Goal: Task Accomplishment & Management: Manage account settings

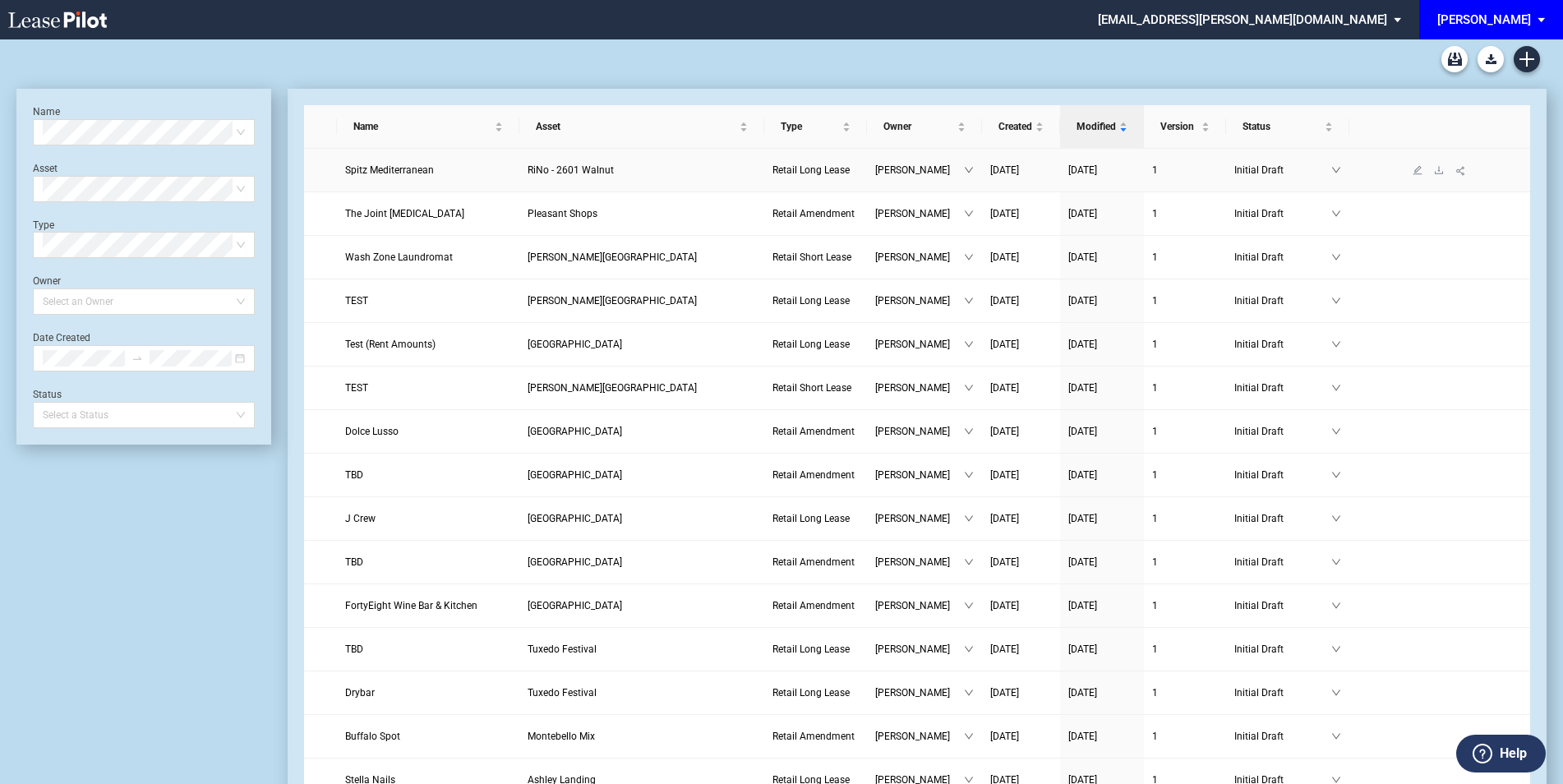
click at [423, 178] on link "Spitz Mediterranean" at bounding box center [427, 170] width 165 height 17
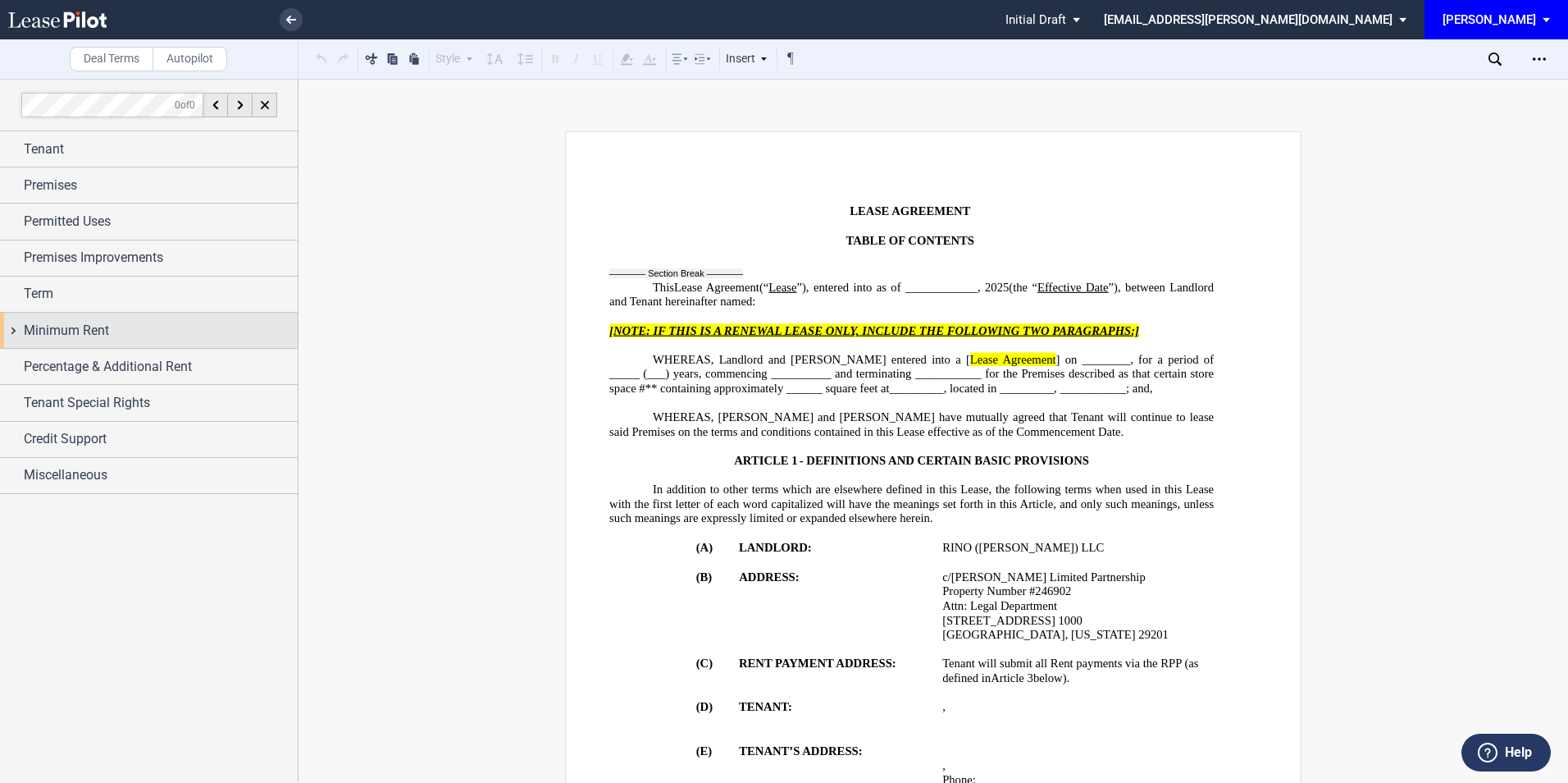
click at [90, 327] on span "Minimum Rent" at bounding box center [66, 330] width 86 height 20
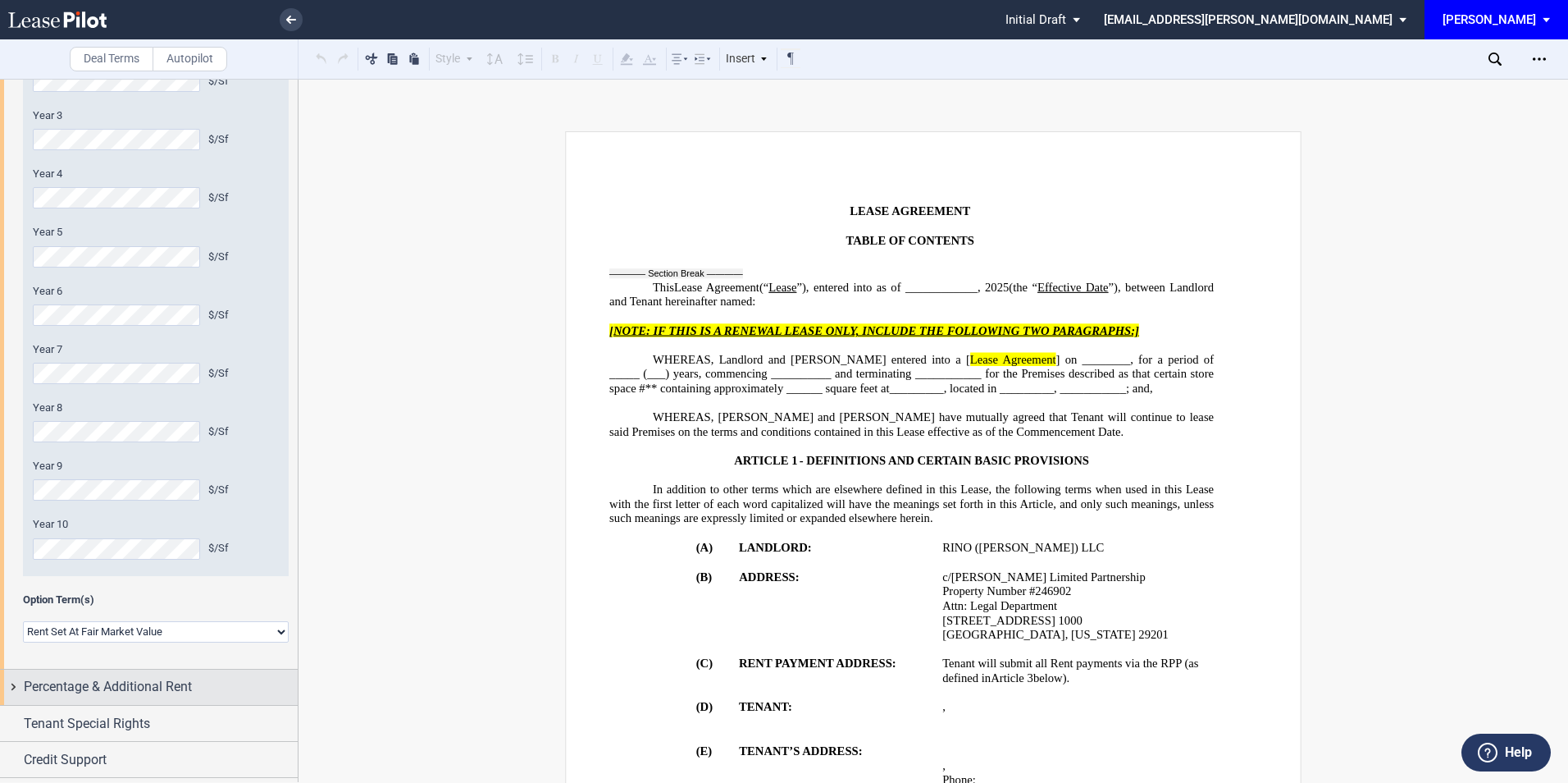
scroll to position [503, 0]
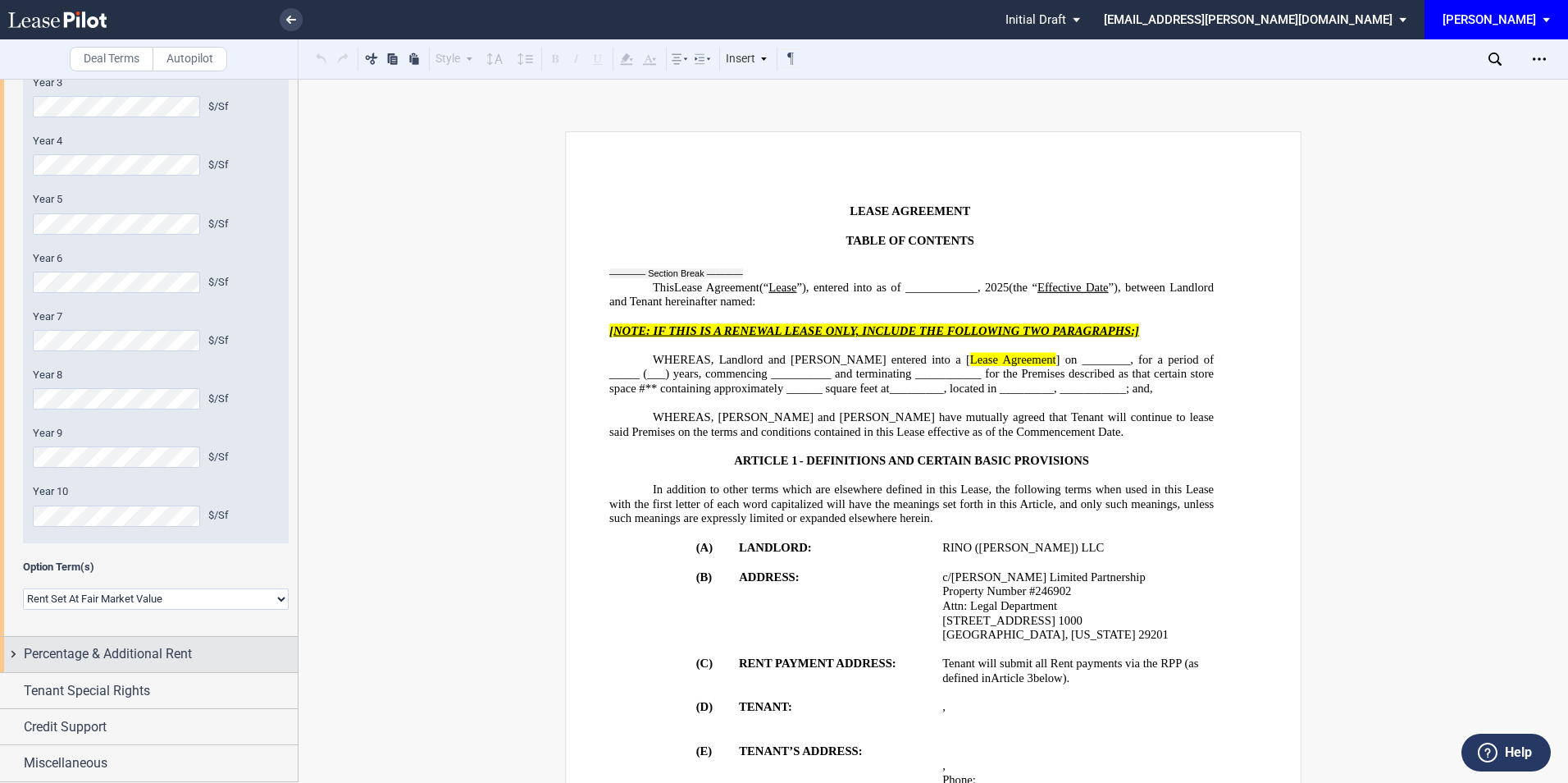
click at [108, 654] on span "Percentage & Additional Rent" at bounding box center [107, 654] width 169 height 20
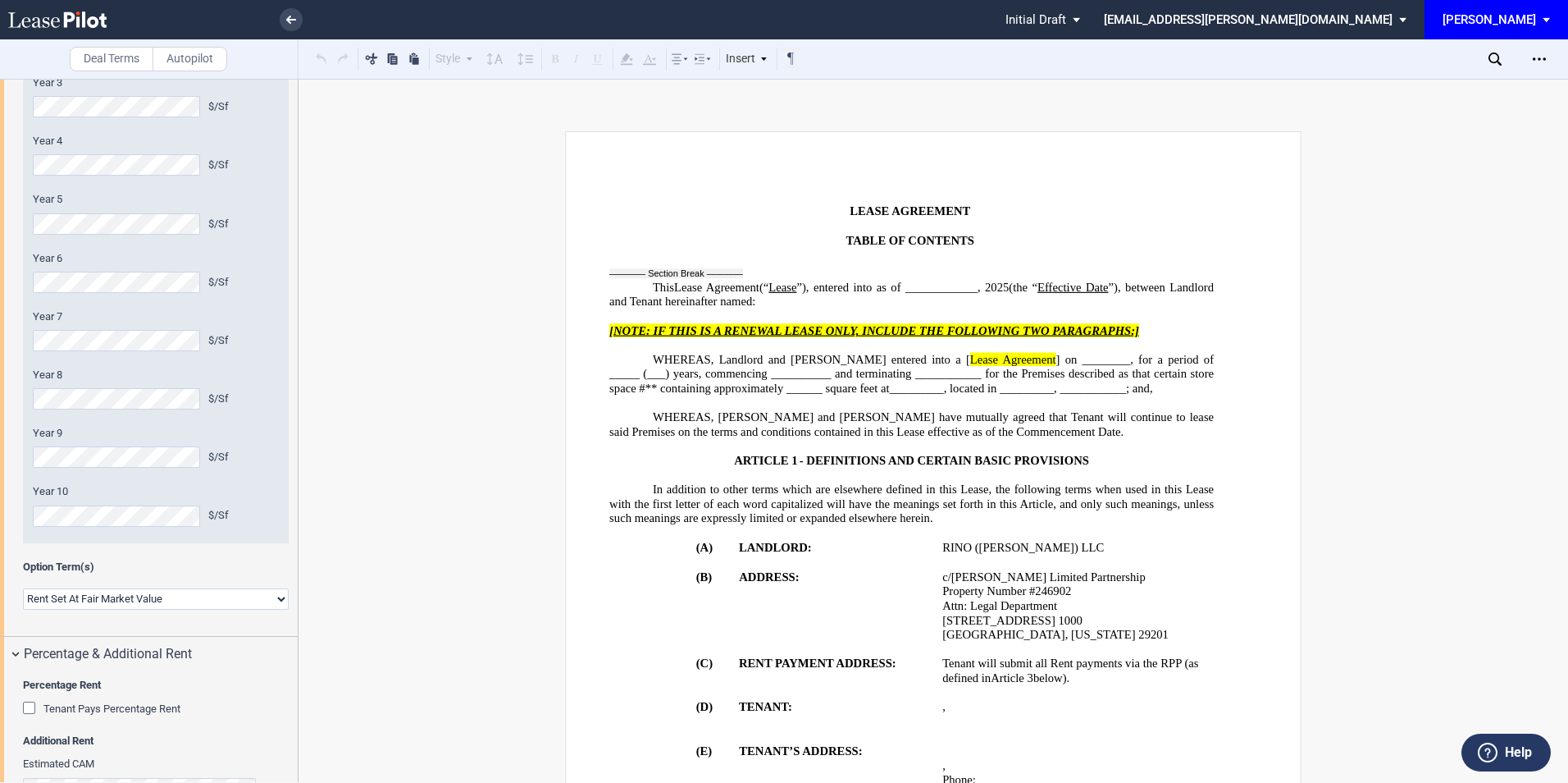
scroll to position [722, 0]
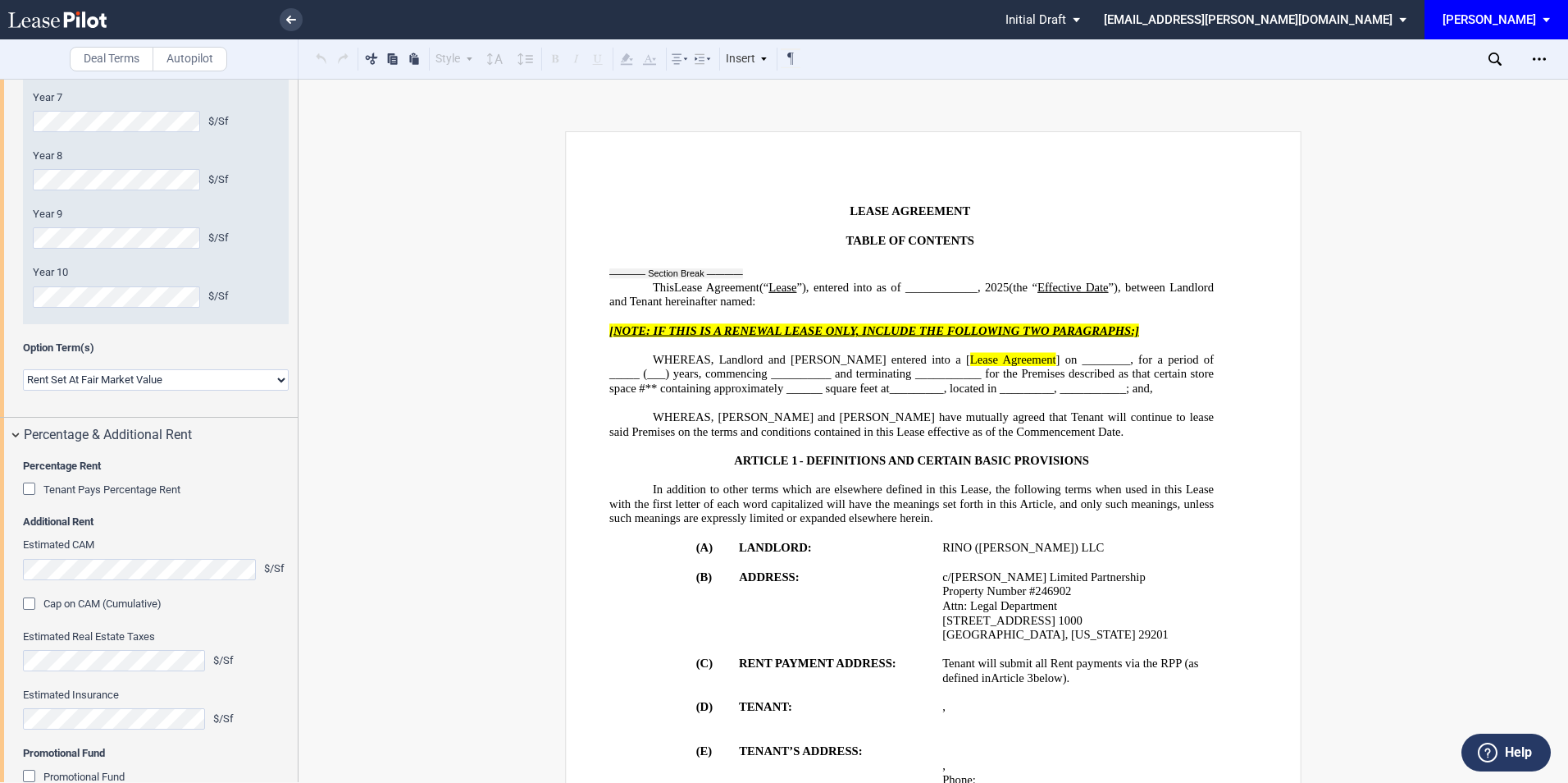
click at [27, 487] on div "Tenant Pays Percentage Rent" at bounding box center [31, 490] width 17 height 17
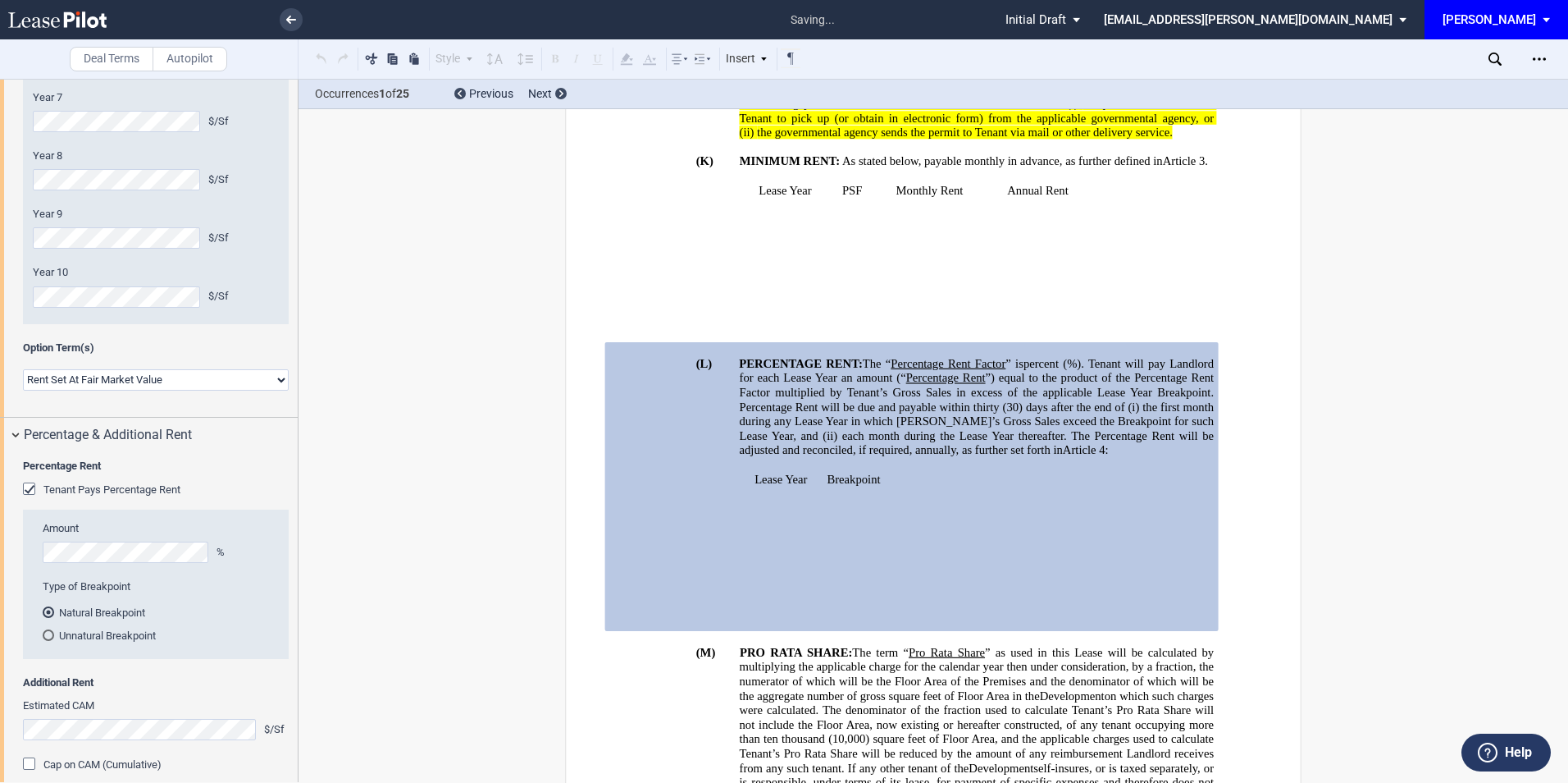
scroll to position [1281, 0]
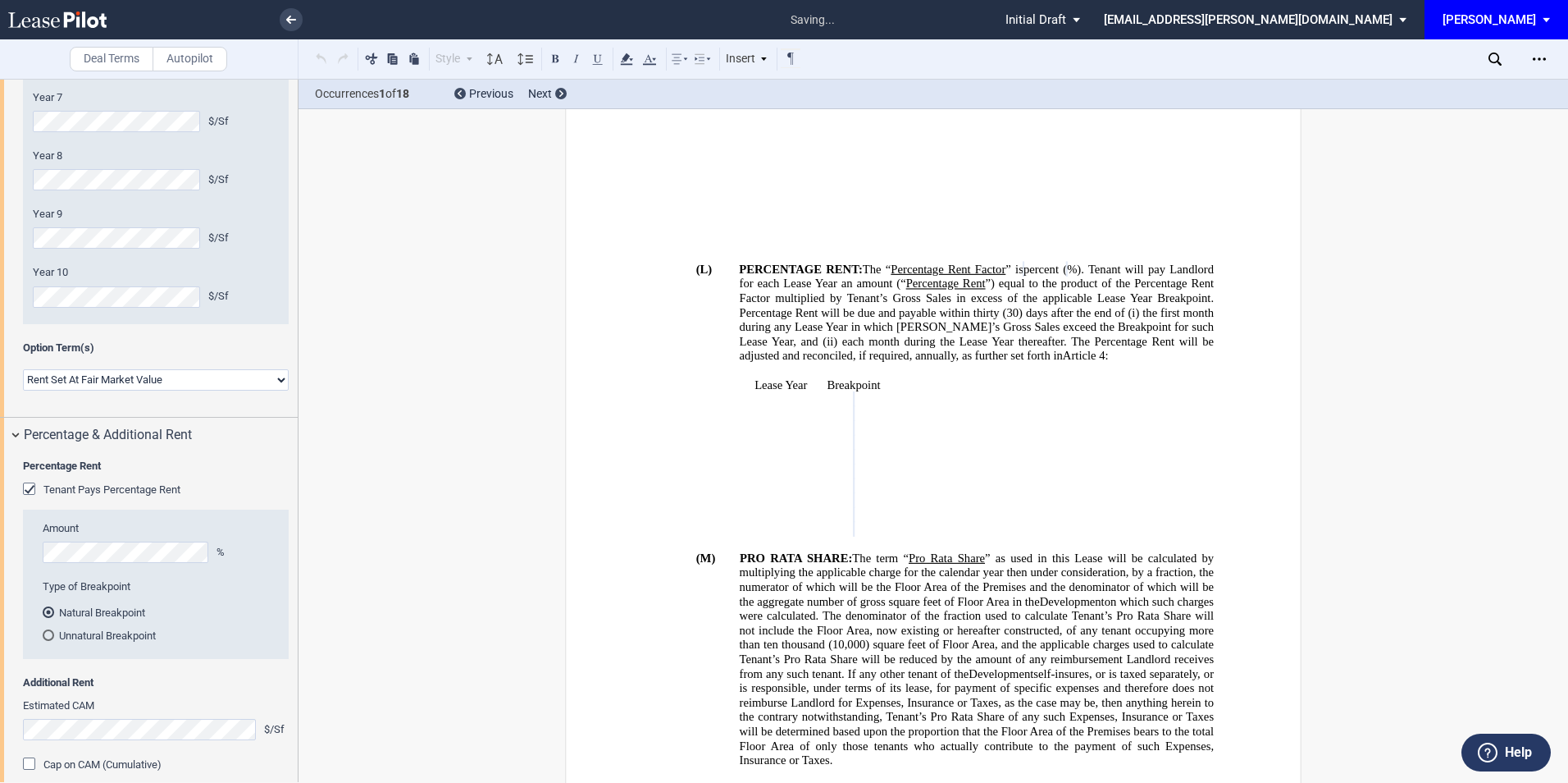
click at [47, 635] on div "Unnatural Breakpoint" at bounding box center [48, 635] width 12 height 12
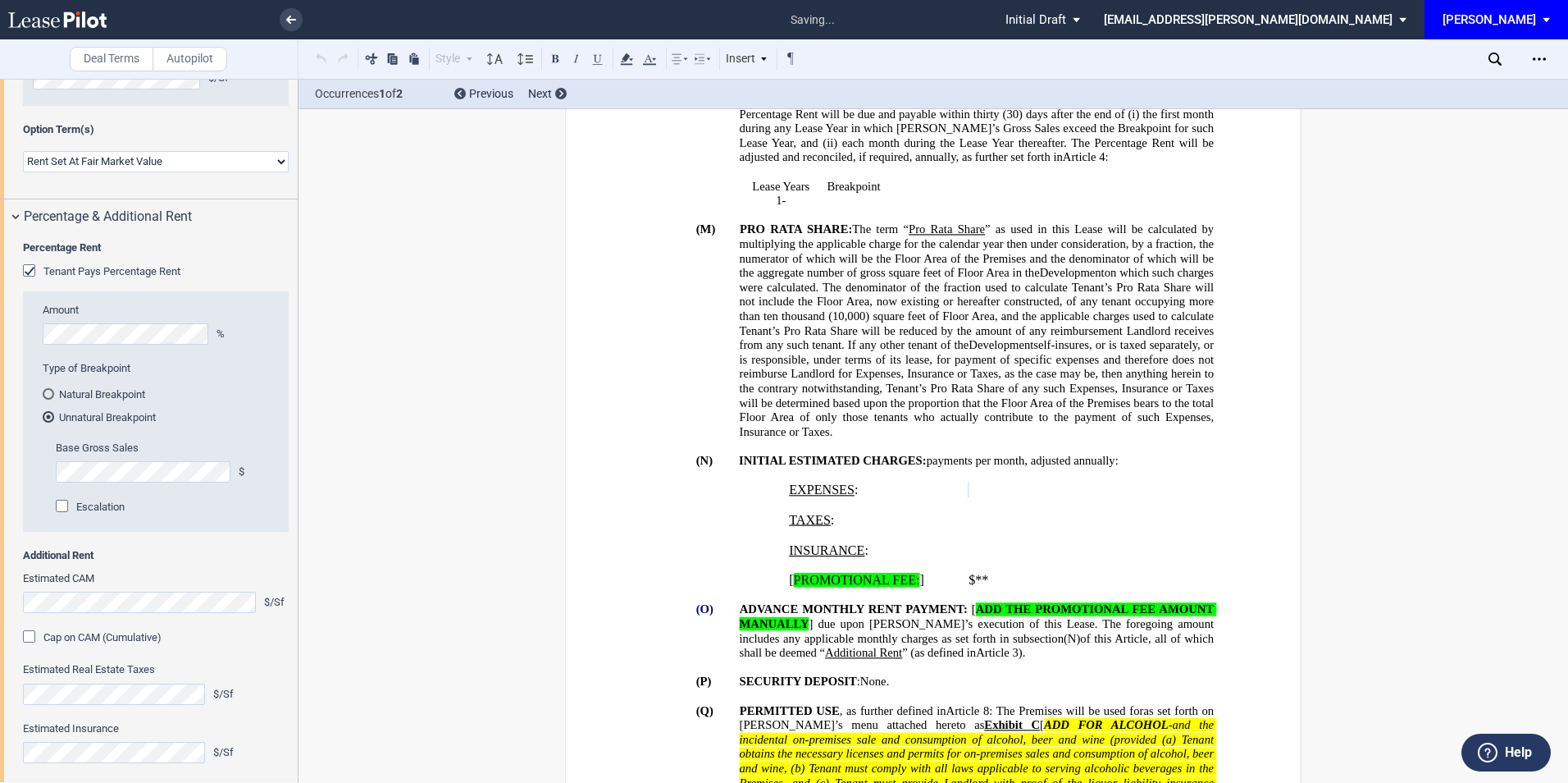
scroll to position [1591, 0]
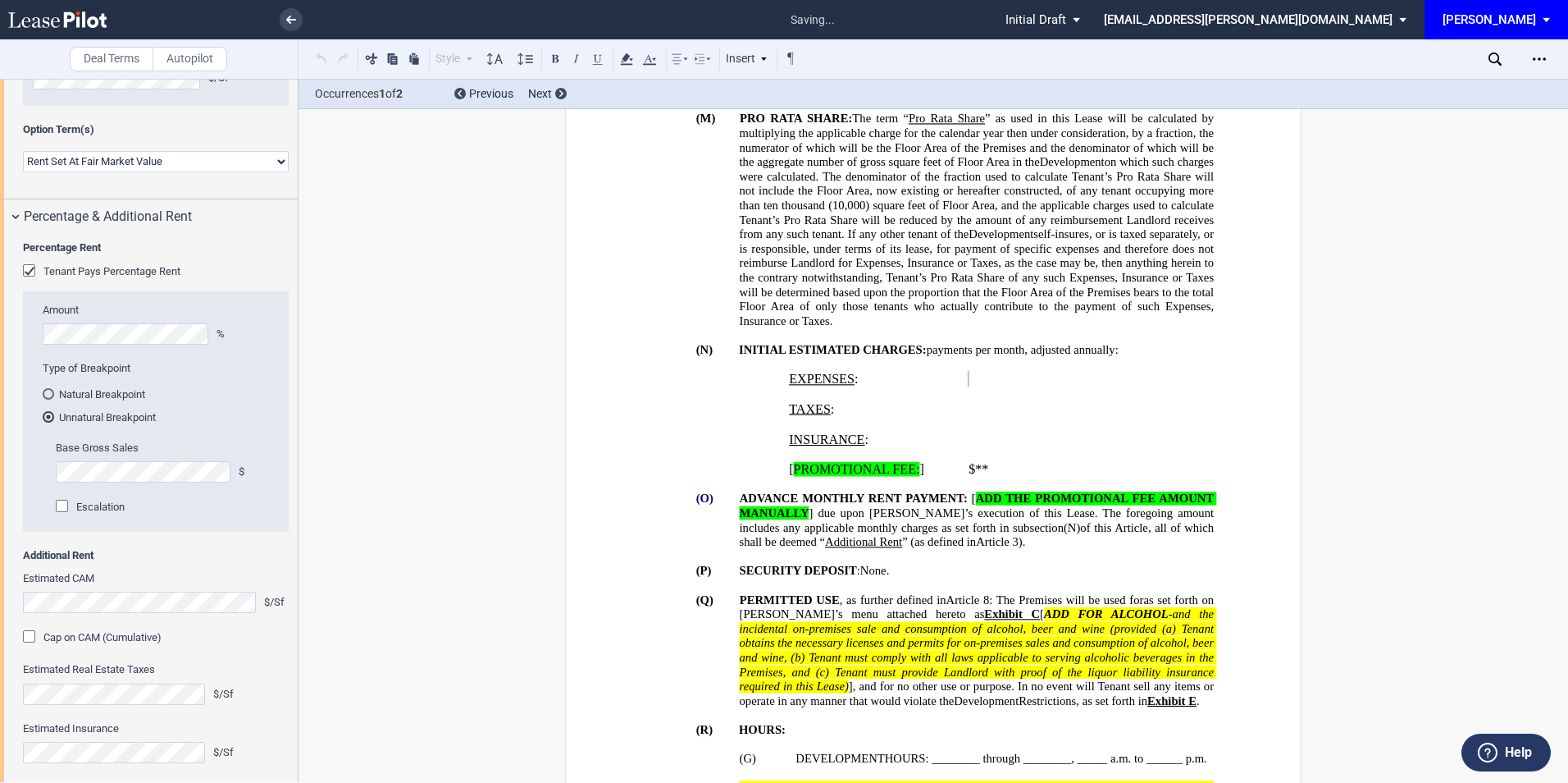
click at [27, 635] on div "Cap on CAM (Cumulative)" at bounding box center [31, 638] width 17 height 17
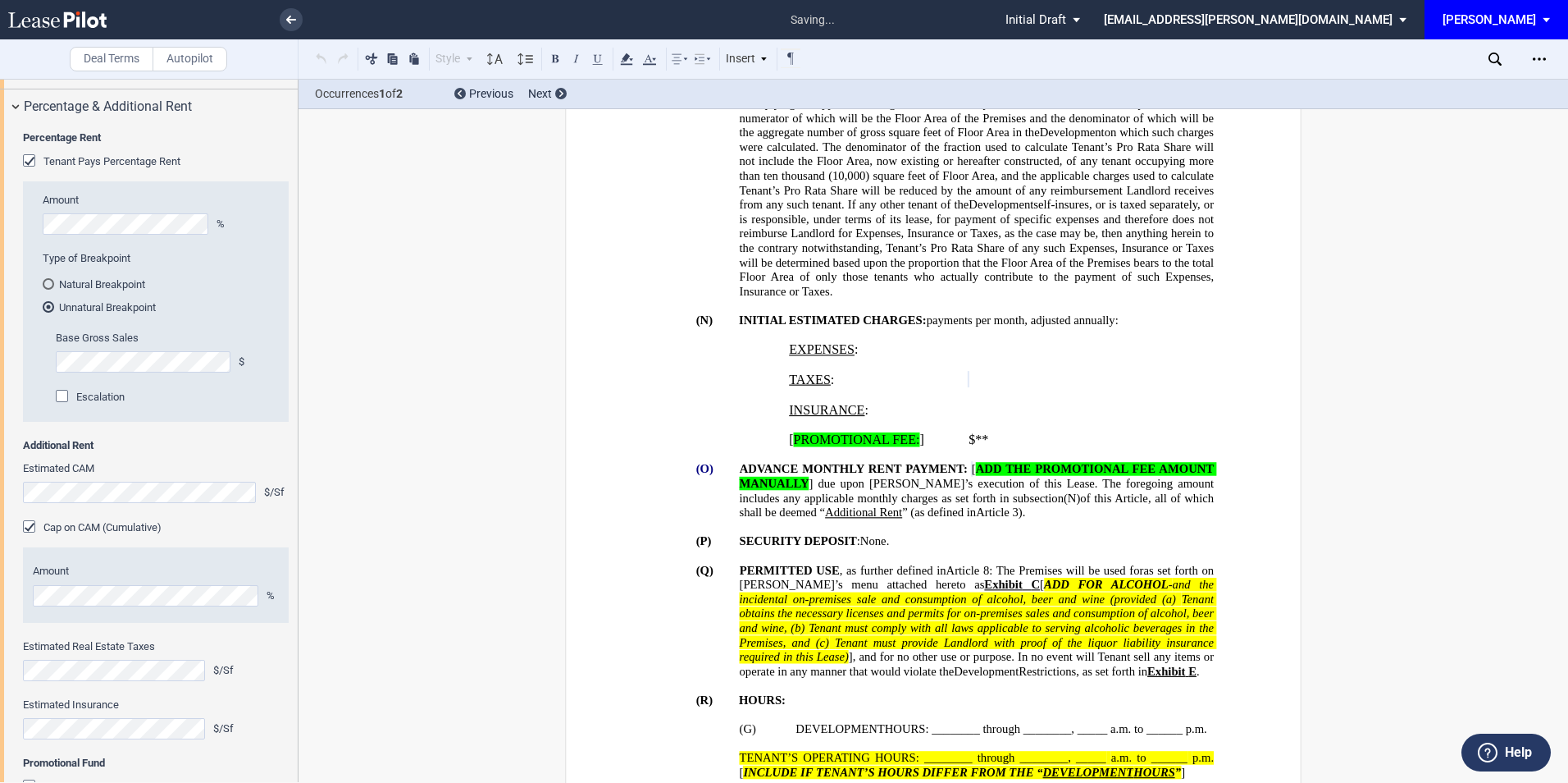
scroll to position [1620, 0]
click at [0, 592] on html ".bocls-1{fill:#26354a;fill-rule:evenodd} Loading... × all changes saved Pending…" at bounding box center [784, 392] width 1568 height 783
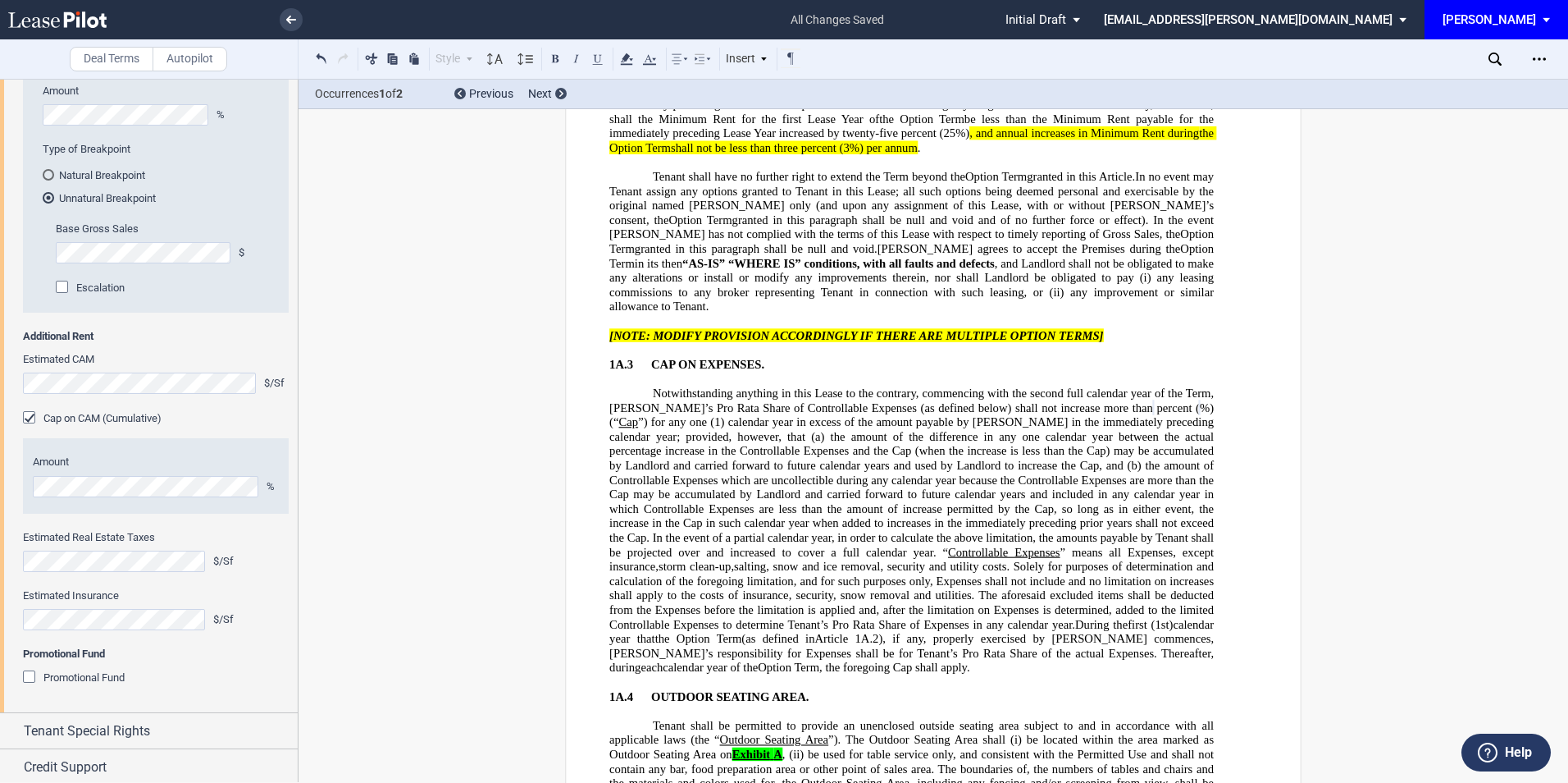
scroll to position [6548, 0]
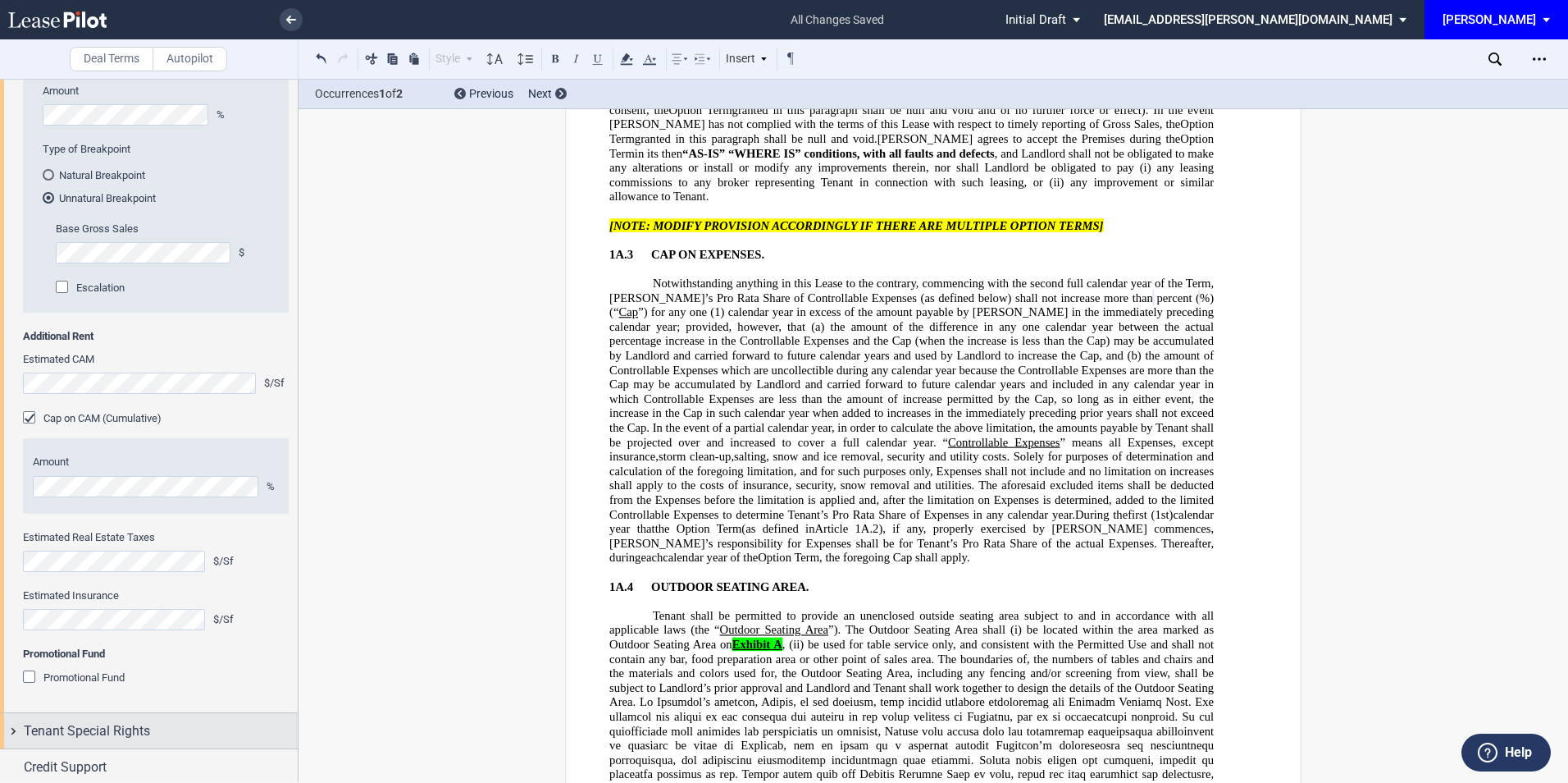
click at [120, 718] on div "Tenant Special Rights" at bounding box center [149, 731] width 298 height 36
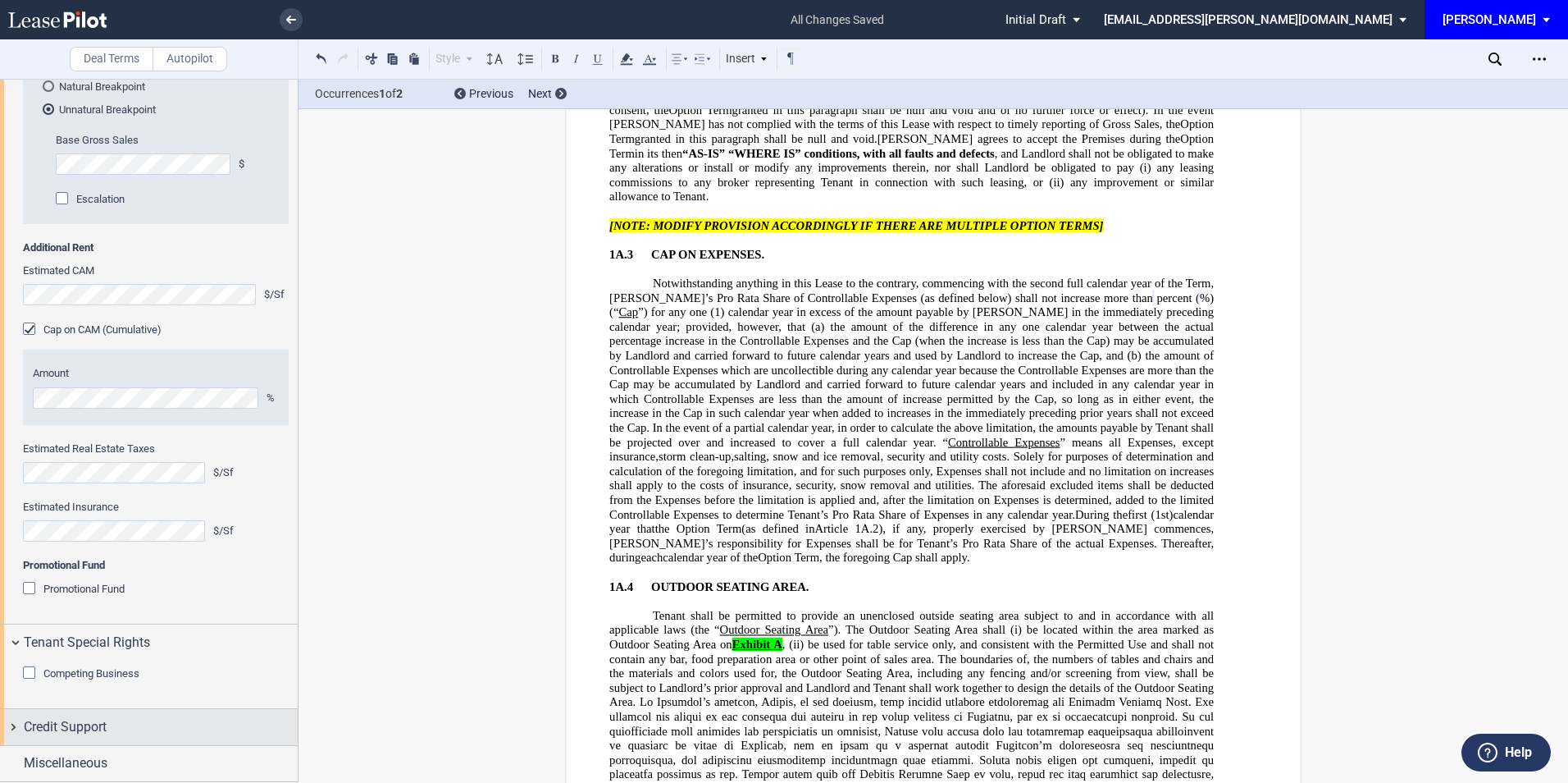
click at [85, 722] on span "Credit Support" at bounding box center [65, 727] width 83 height 20
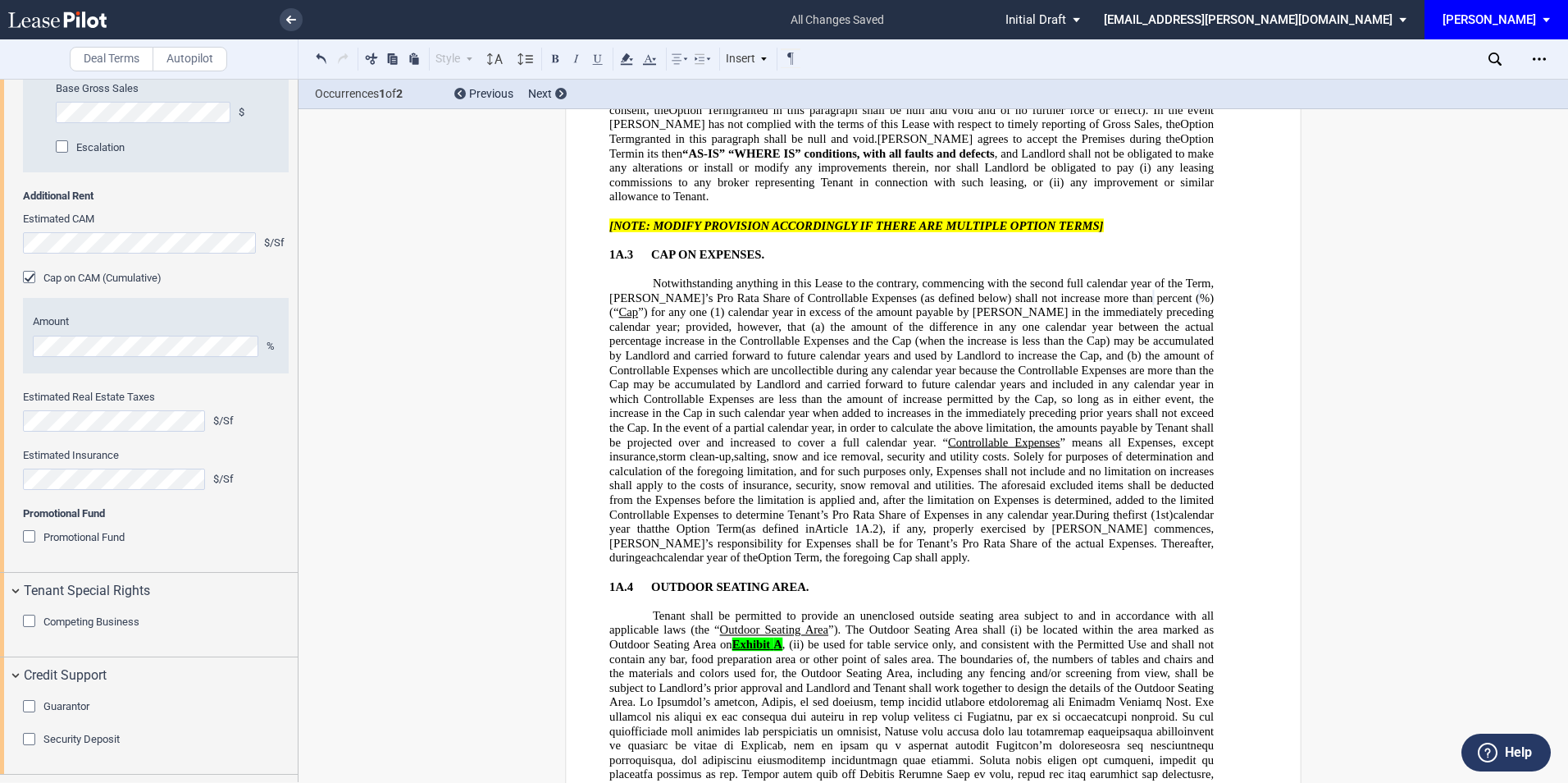
scroll to position [1329, 0]
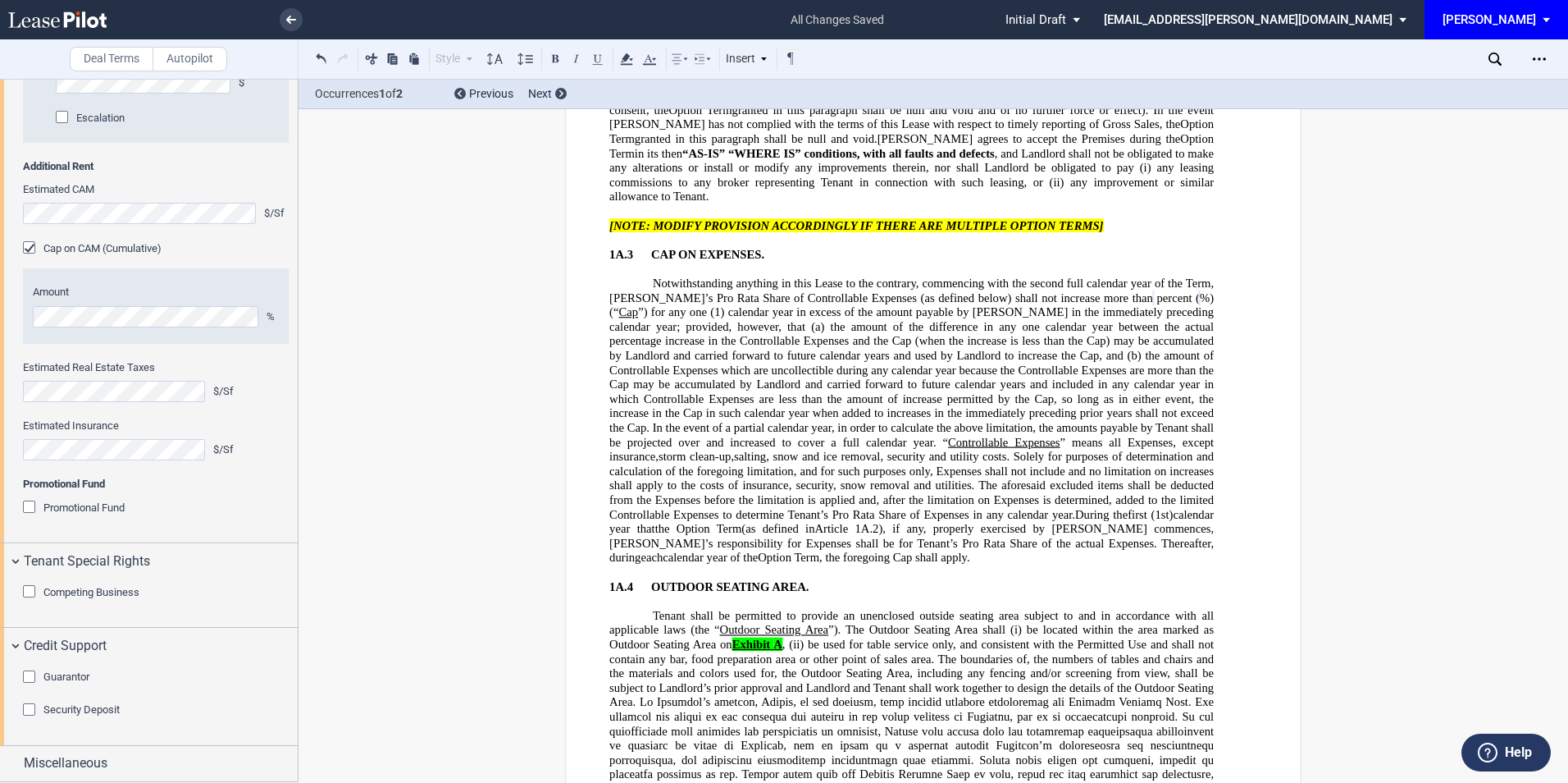
click at [34, 675] on div "Guarantor" at bounding box center [31, 678] width 17 height 17
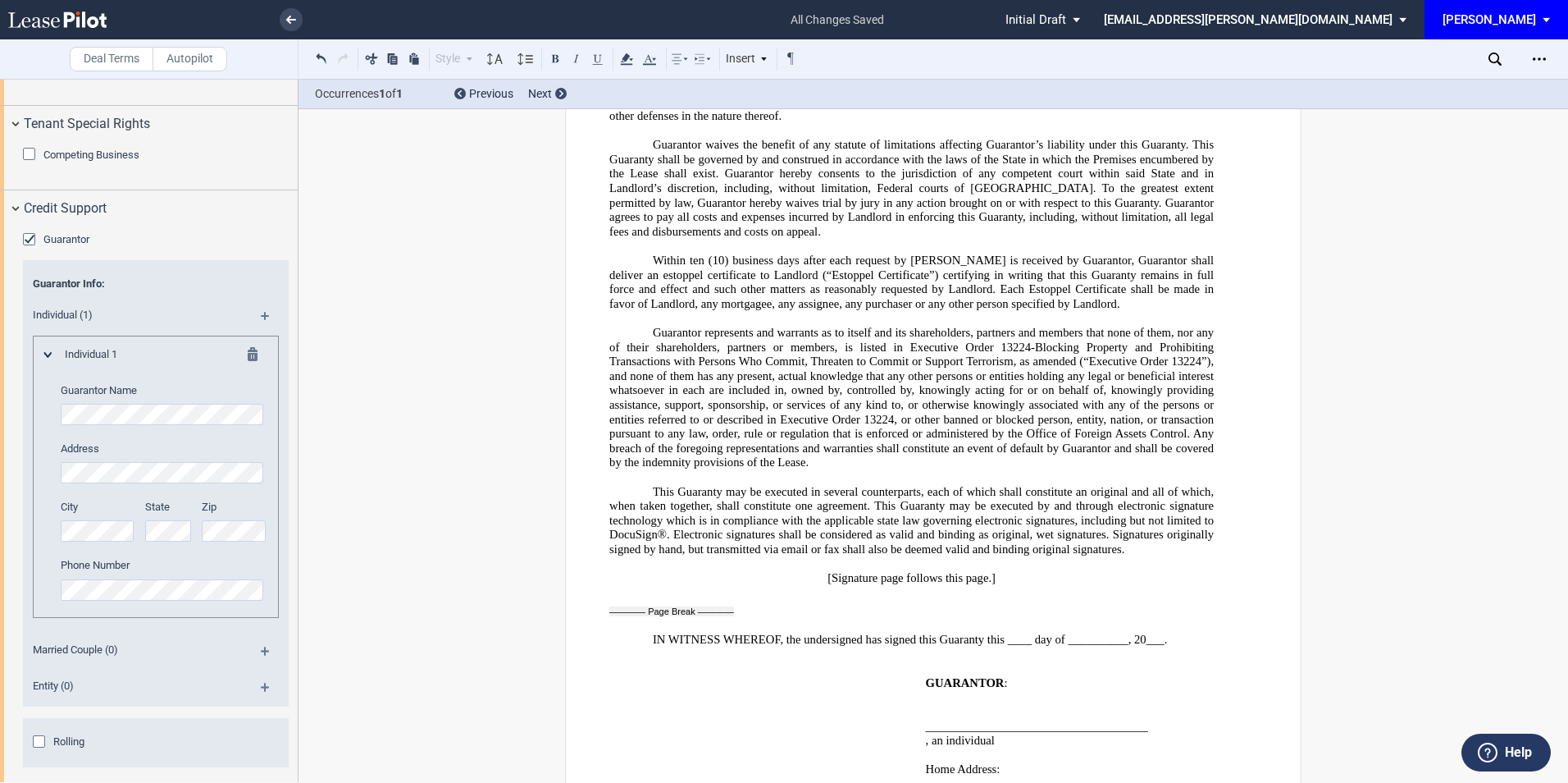
scroll to position [1847, 0]
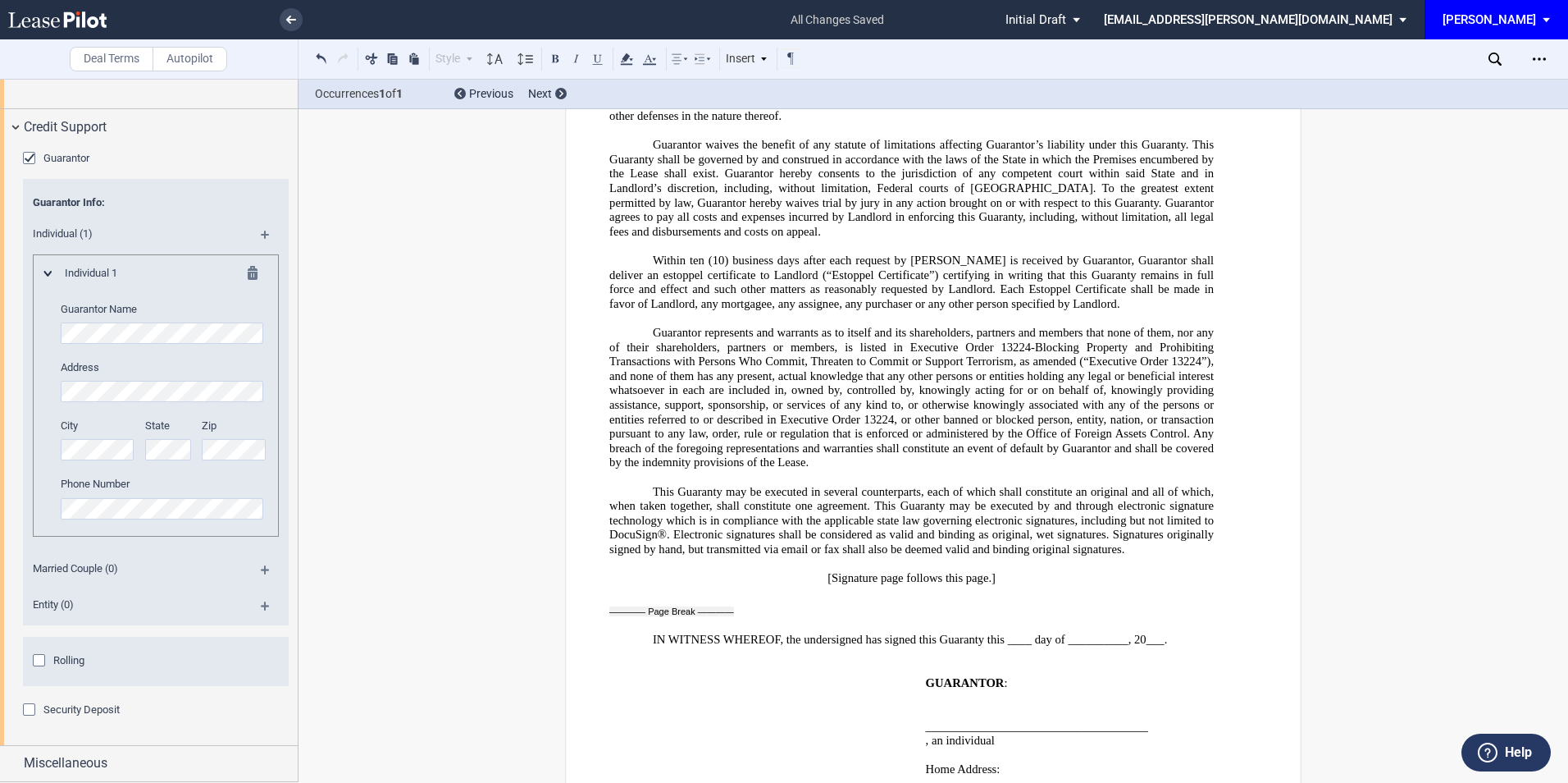
click at [27, 710] on div "Security Deposit" at bounding box center [31, 711] width 17 height 17
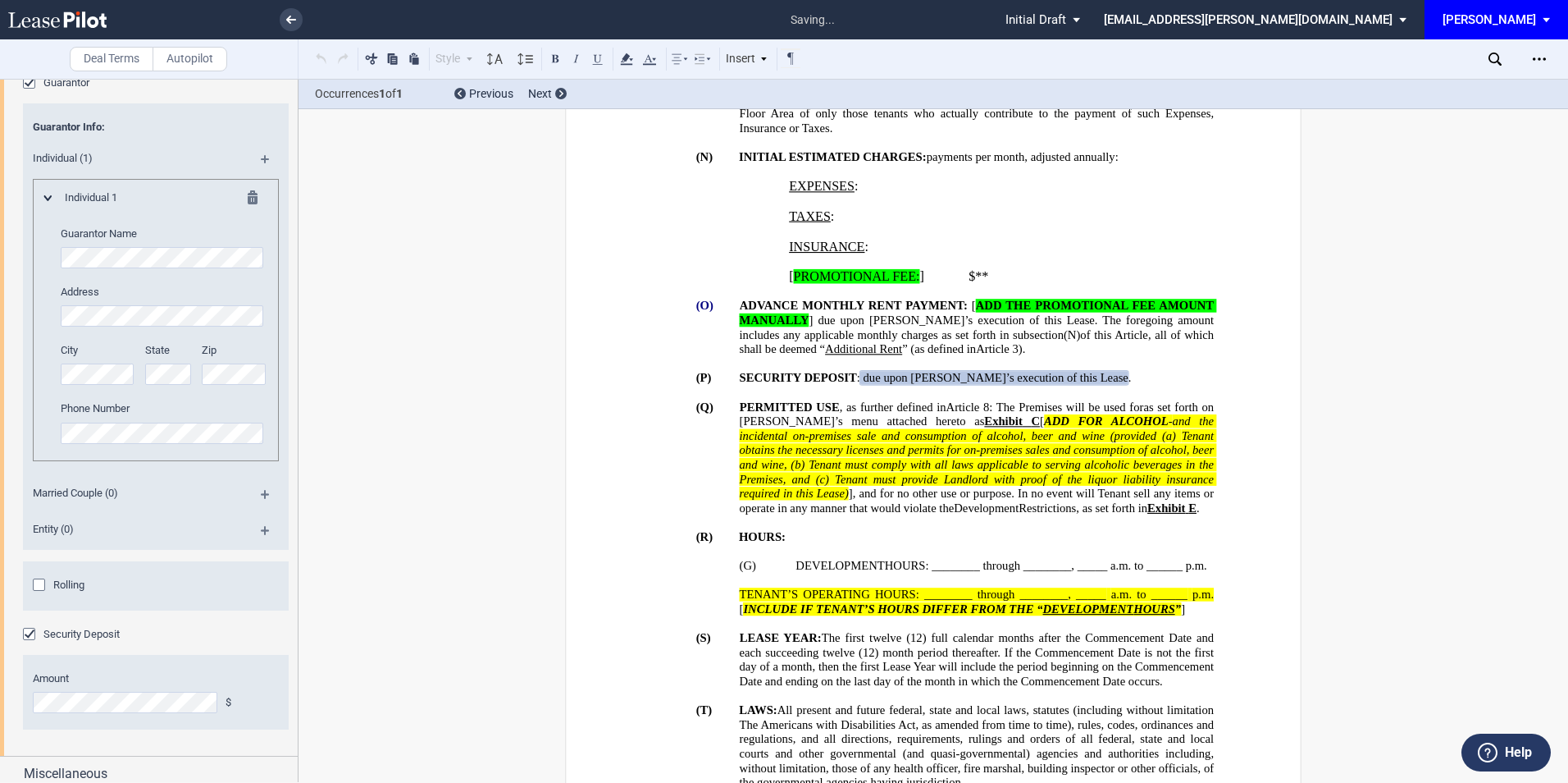
scroll to position [1783, 0]
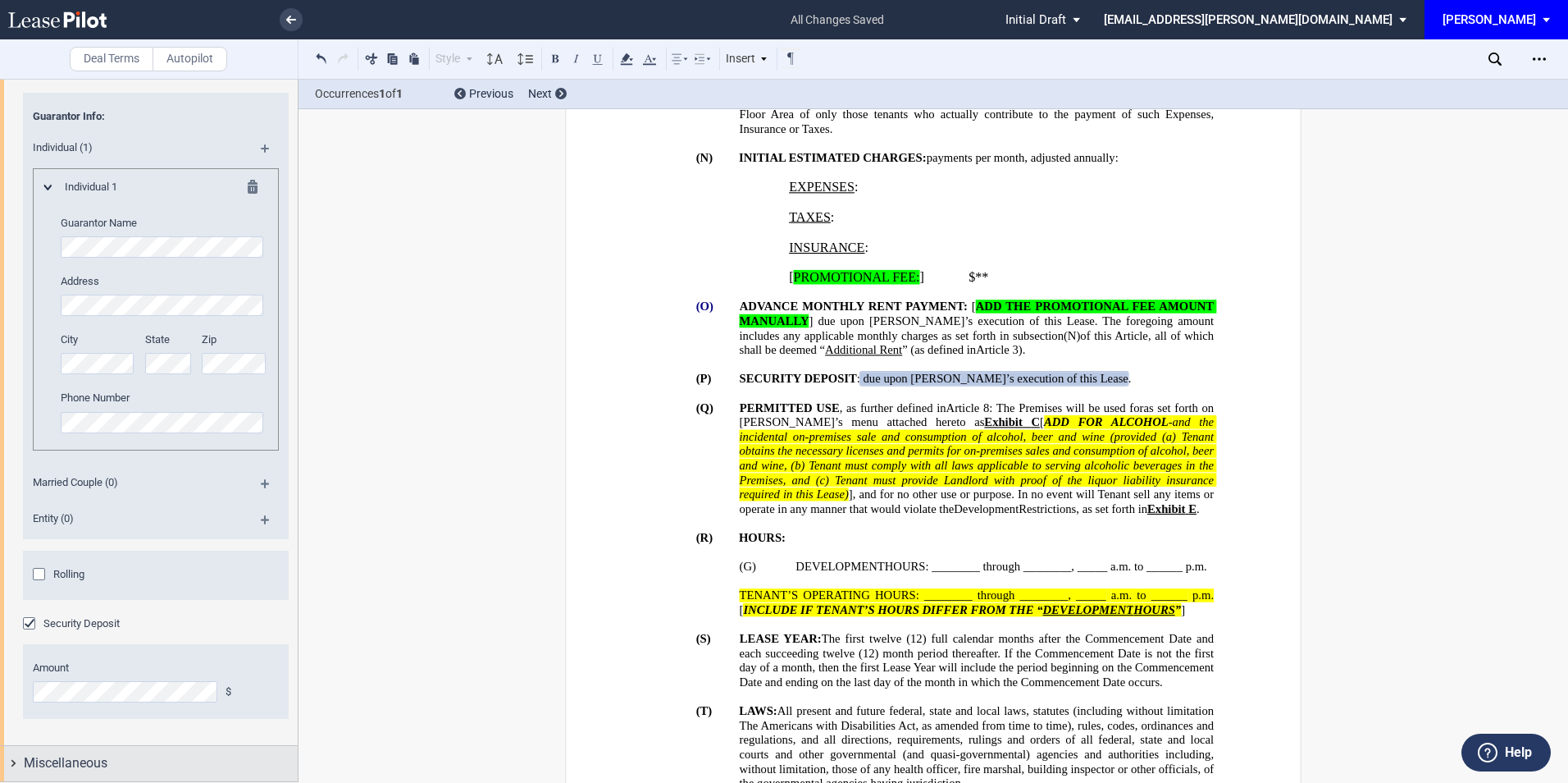
click at [124, 769] on div "Miscellaneous" at bounding box center [161, 763] width 274 height 20
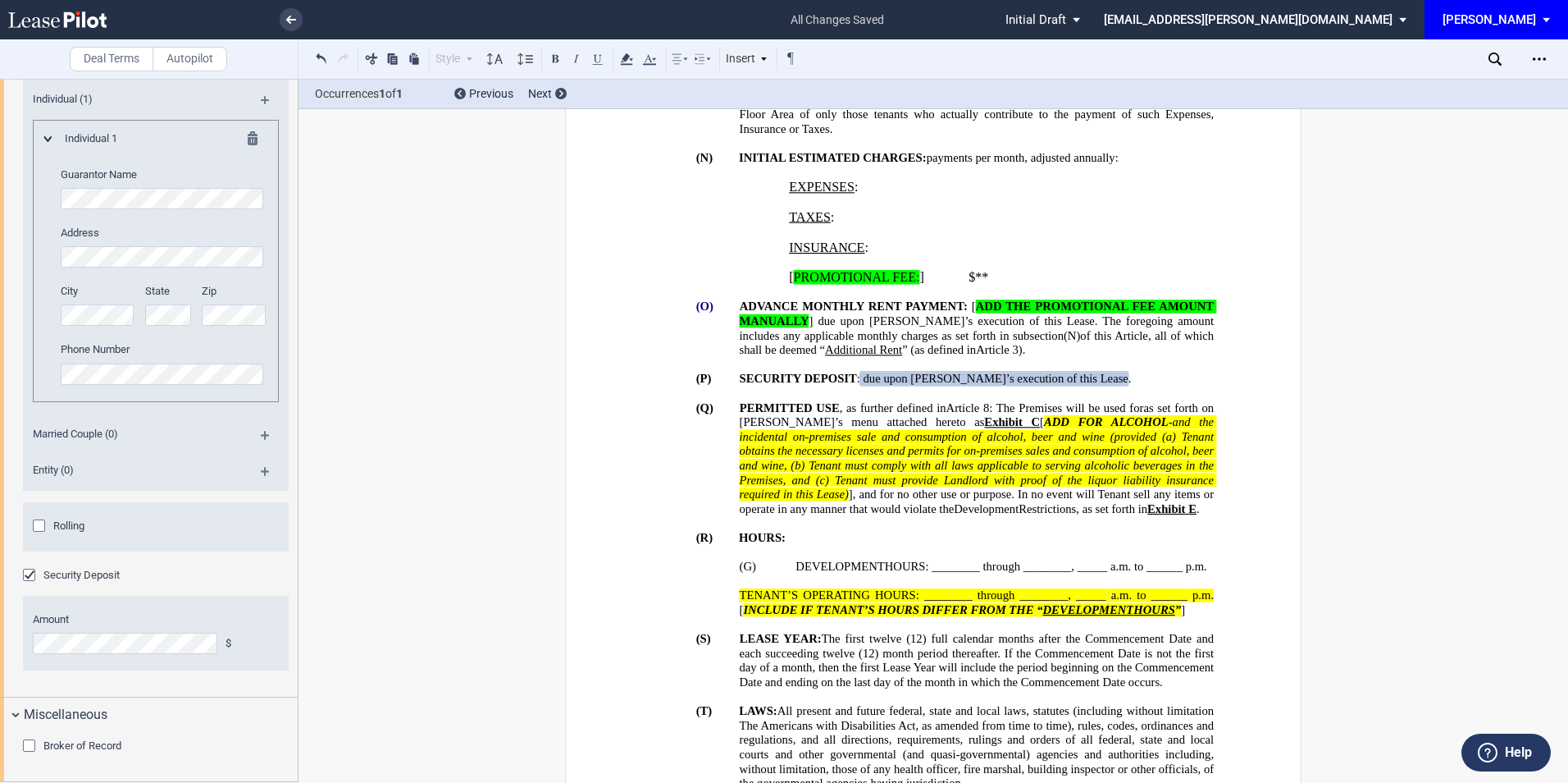
click at [24, 743] on div "Broker of Record" at bounding box center [31, 747] width 17 height 17
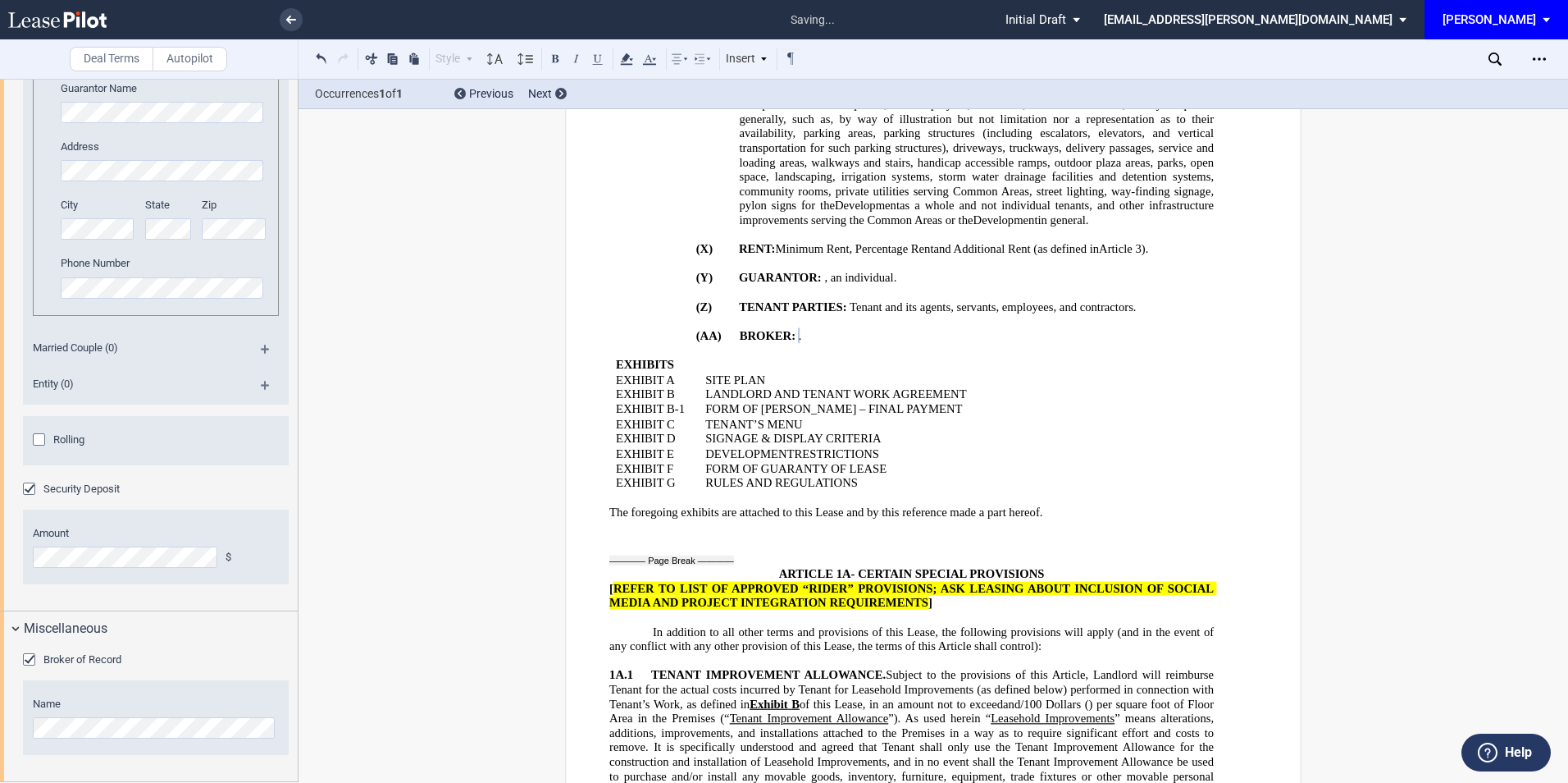
scroll to position [0, 40]
click at [291, 733] on div "Broker of Record Name" at bounding box center [149, 714] width 298 height 134
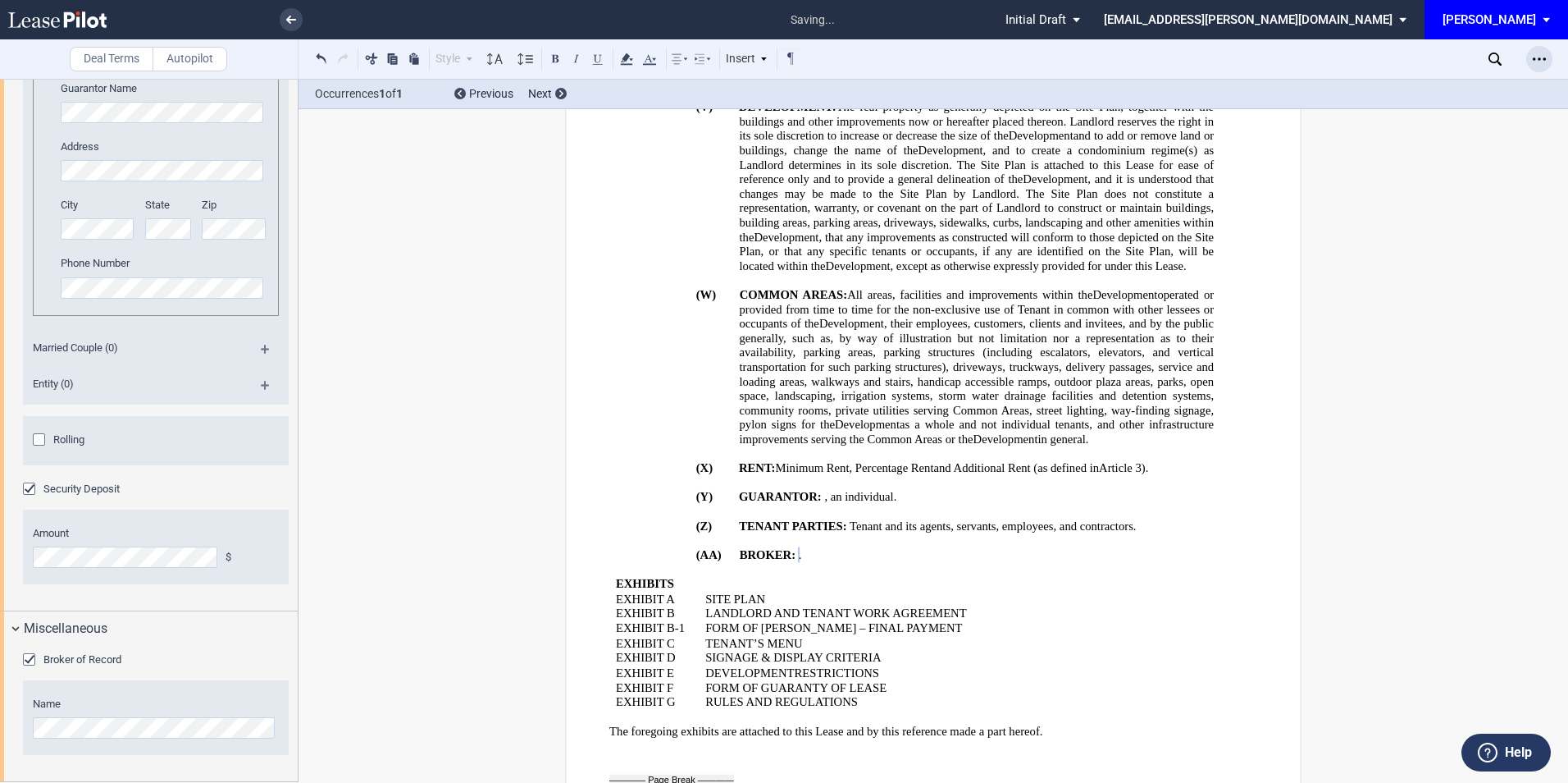
scroll to position [0, 0]
click at [1546, 52] on div "Open Lease options menu" at bounding box center [1538, 59] width 27 height 27
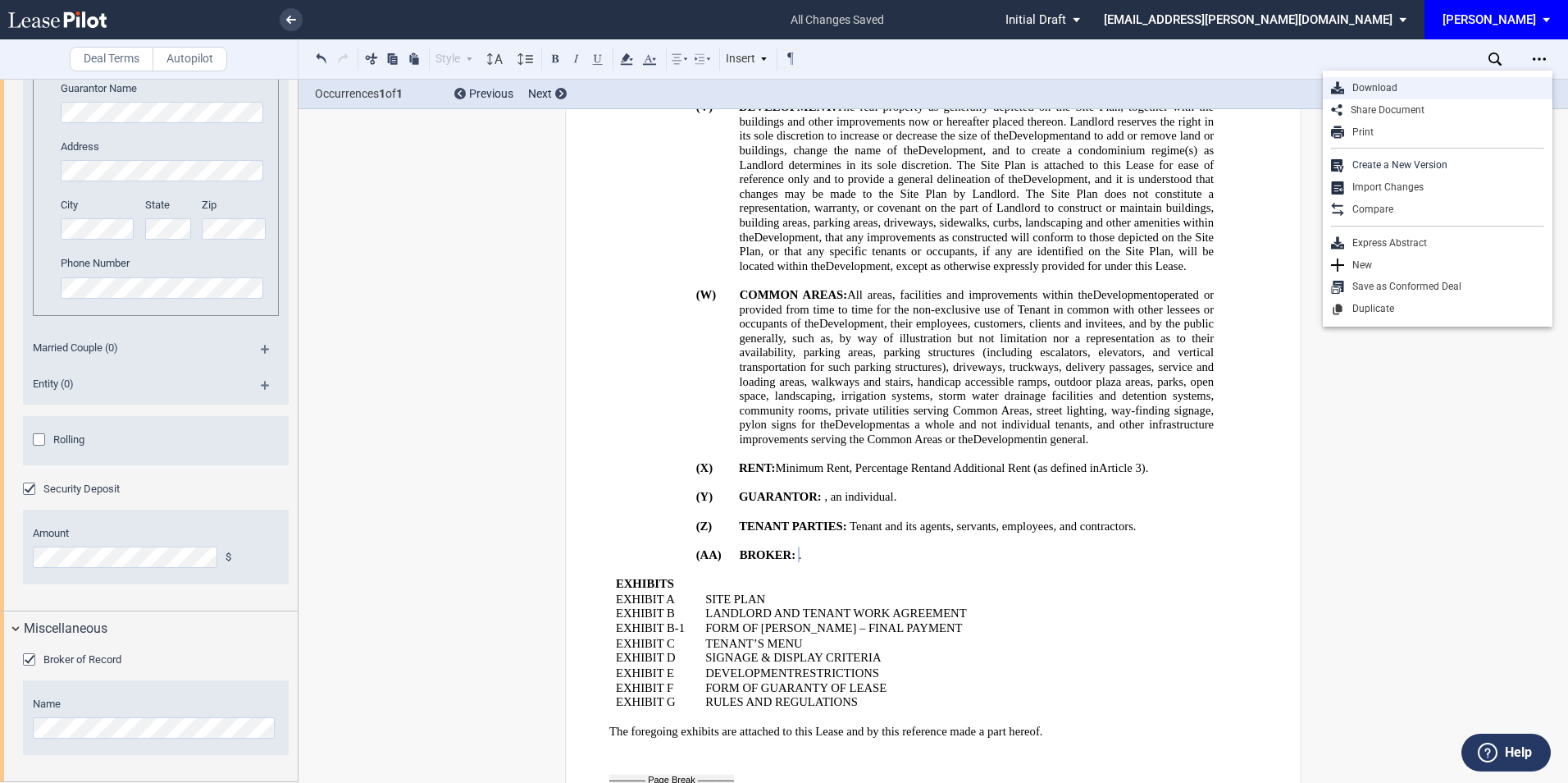
click at [1393, 81] on div "Download" at bounding box center [1437, 88] width 230 height 22
